Goal: Task Accomplishment & Management: Use online tool/utility

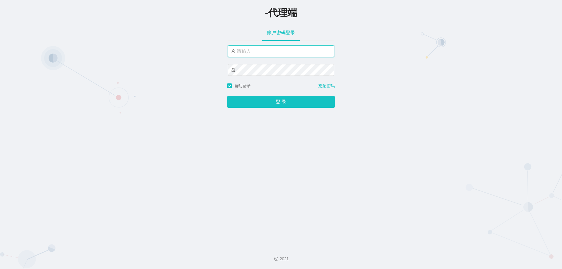
click at [266, 51] on input "text" at bounding box center [281, 51] width 107 height 12
type input "xiaohei01"
click at [227, 96] on button "登 录" at bounding box center [281, 102] width 108 height 12
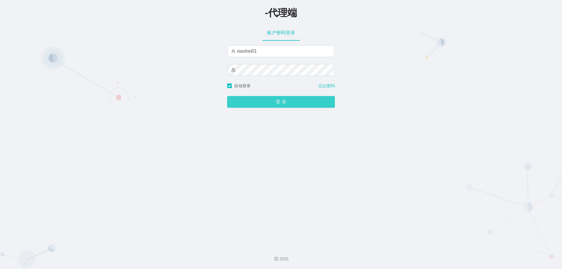
click at [277, 101] on button "登 录" at bounding box center [281, 102] width 108 height 12
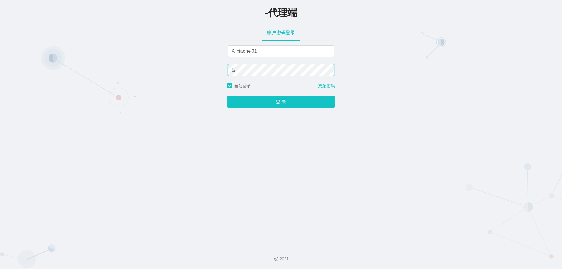
click at [227, 96] on button "登 录" at bounding box center [281, 102] width 108 height 12
